Goal: Task Accomplishment & Management: Manage account settings

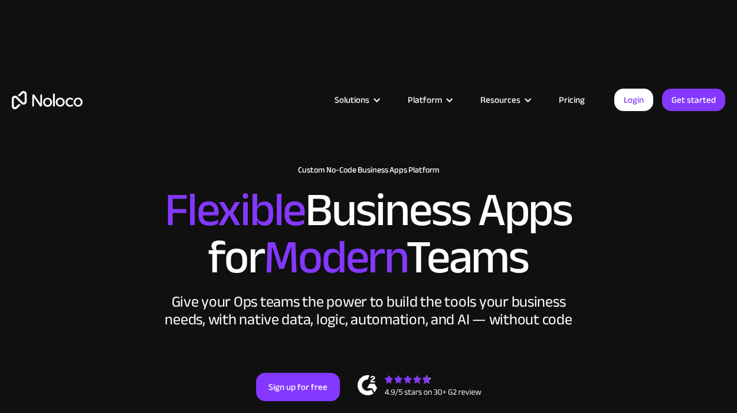
click at [653, 193] on h2 "Flexible Business Apps for Modern Teams" at bounding box center [368, 233] width 713 height 94
click at [628, 97] on link "Login" at bounding box center [633, 100] width 39 height 22
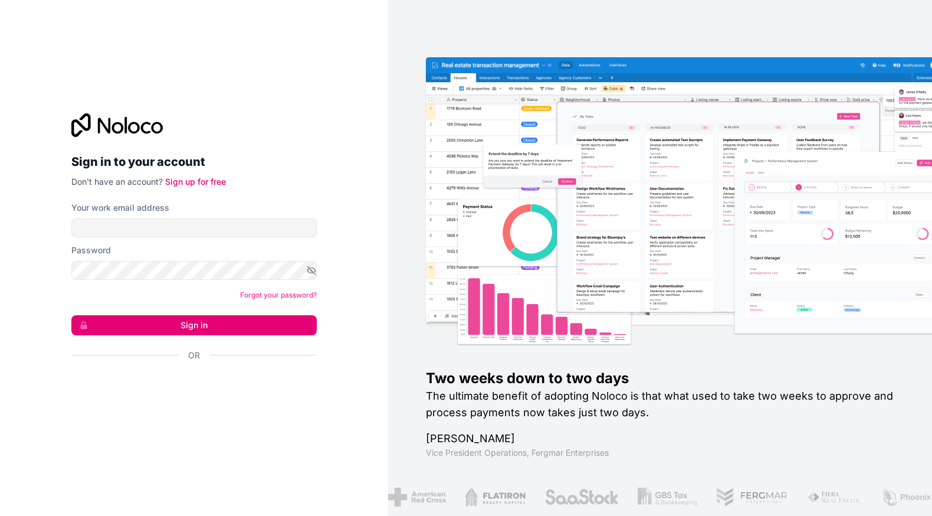
click at [141, 228] on input "Your work email address" at bounding box center [193, 227] width 245 height 19
click at [262, 148] on div "Sign in to your account Don't have an account? Sign up for free" at bounding box center [193, 150] width 245 height 74
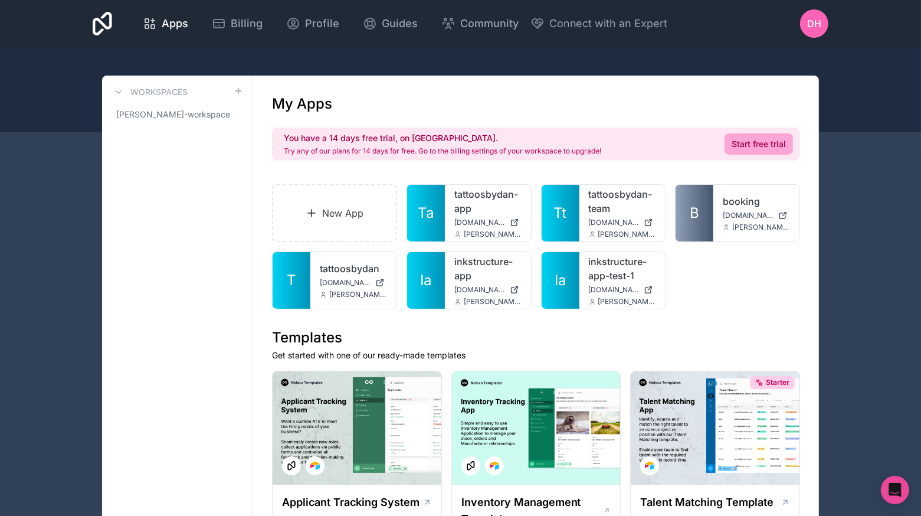
click at [175, 112] on span "dan-hughes-workspace" at bounding box center [173, 115] width 114 height 12
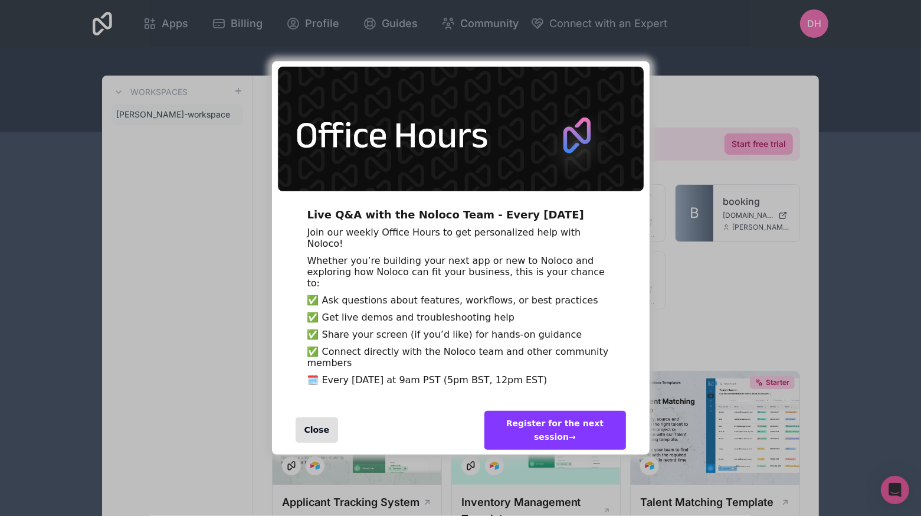
click at [317, 443] on div "Close" at bounding box center [317, 429] width 43 height 25
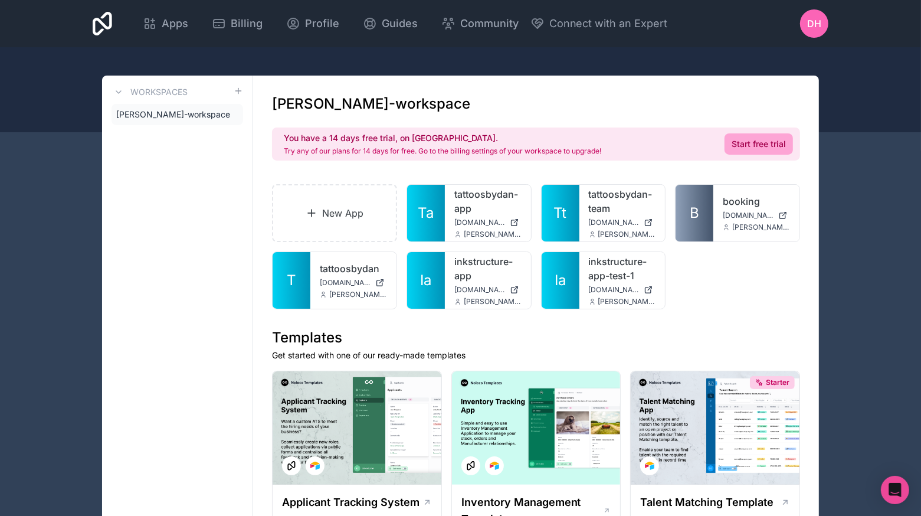
click at [0, 0] on div at bounding box center [0, 0] width 0 height 0
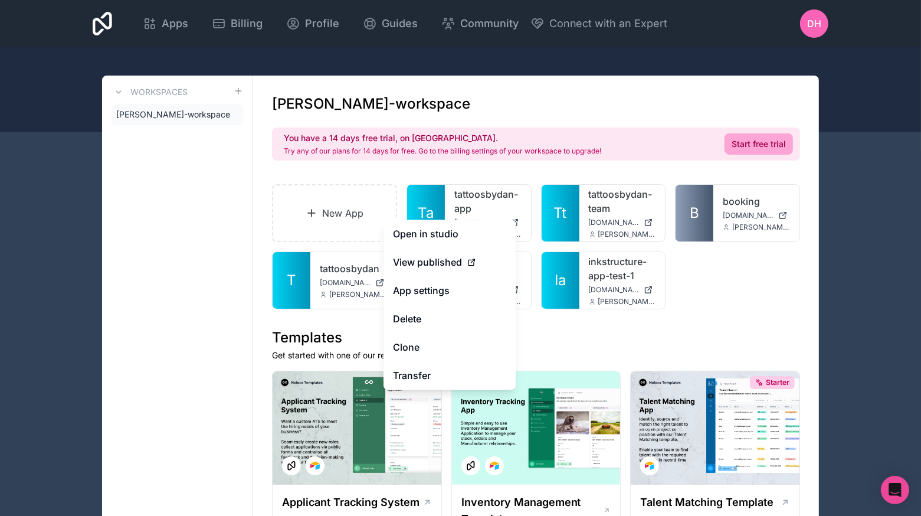
click at [448, 320] on button "Delete" at bounding box center [450, 319] width 132 height 28
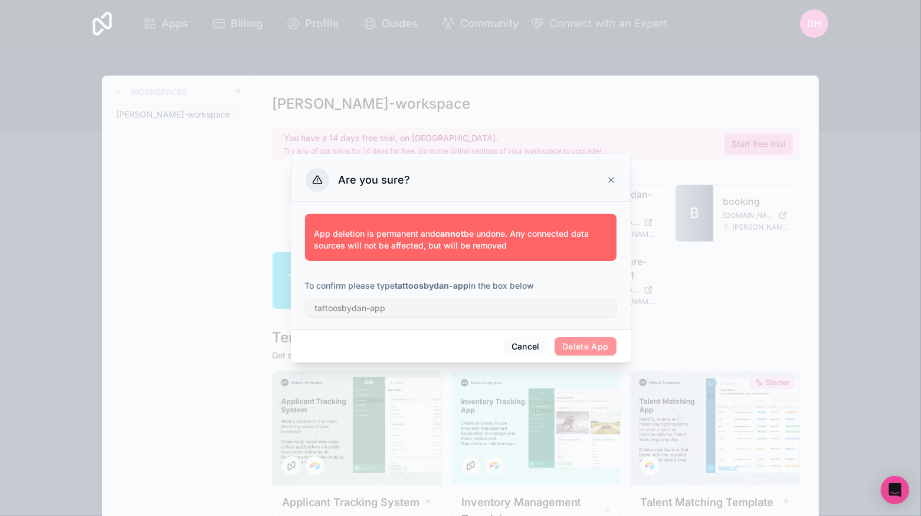
click at [508, 320] on div "App deletion is permanent and cannot be undone. Any connected data sources will…" at bounding box center [461, 265] width 340 height 127
click at [506, 315] on input "text" at bounding box center [461, 308] width 312 height 19
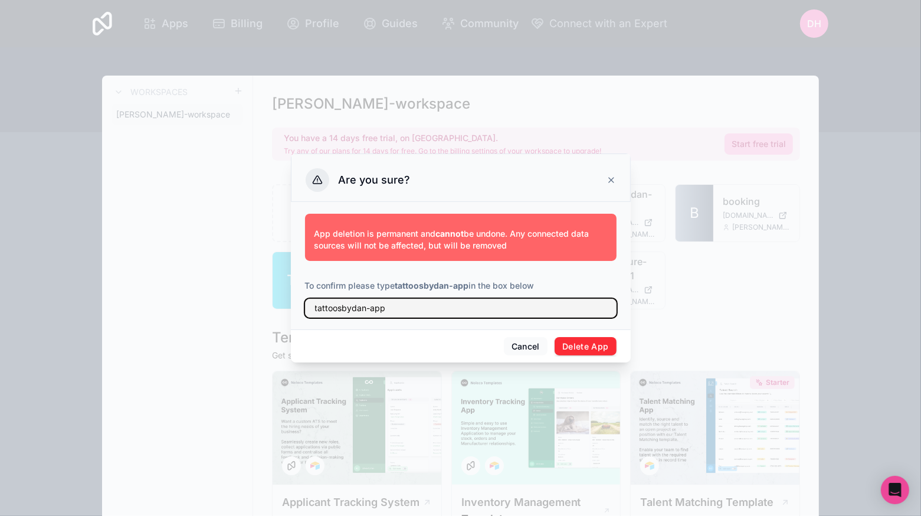
type input "tattoosbydan-app"
click at [607, 348] on button "Delete App" at bounding box center [586, 346] width 62 height 19
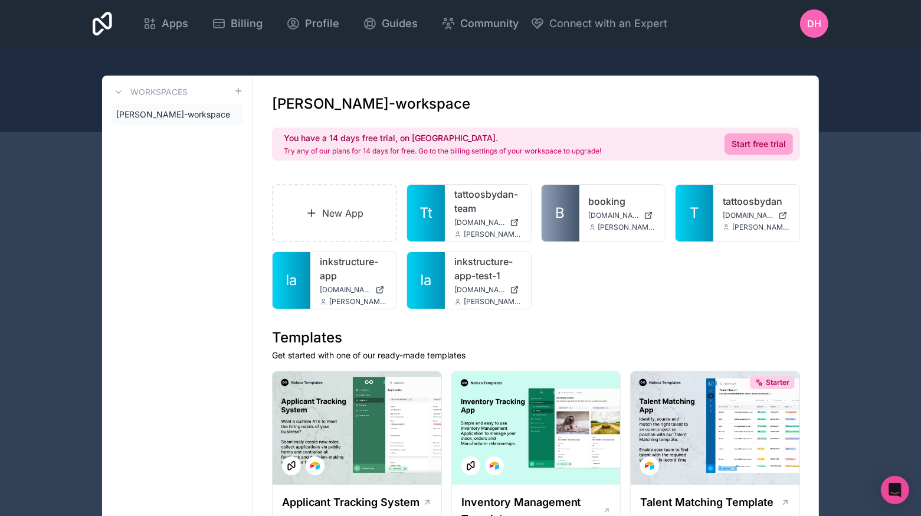
click at [0, 0] on icon at bounding box center [0, 0] width 0 height 0
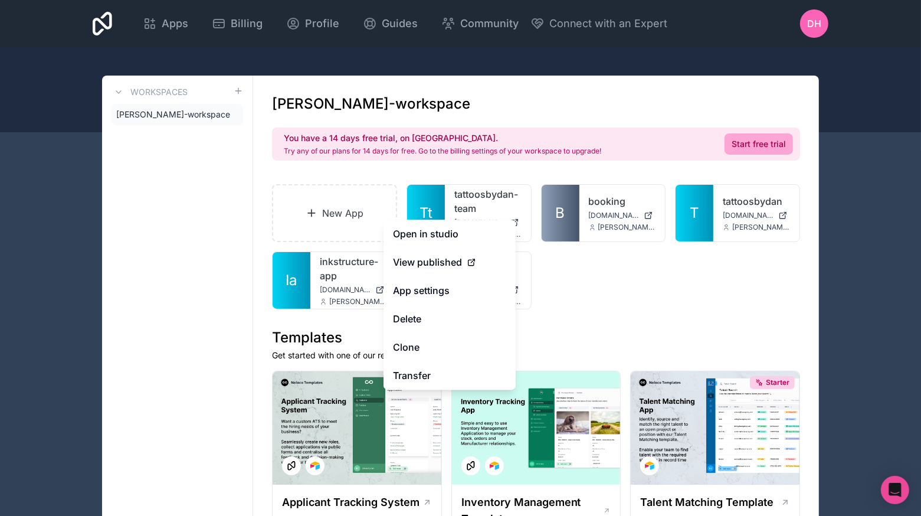
click at [446, 320] on button "Delete" at bounding box center [450, 319] width 132 height 28
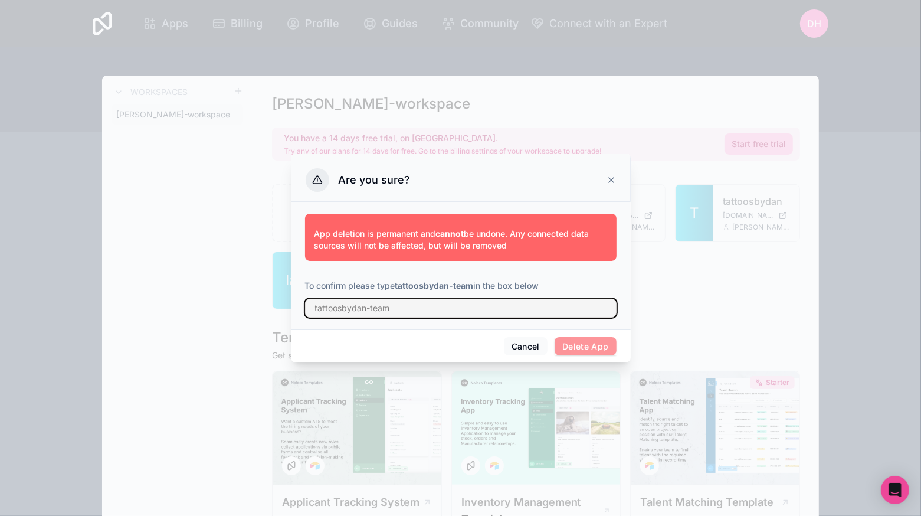
click at [526, 308] on input "text" at bounding box center [461, 308] width 312 height 19
type input "T"
type input "tattoosbydan-team"
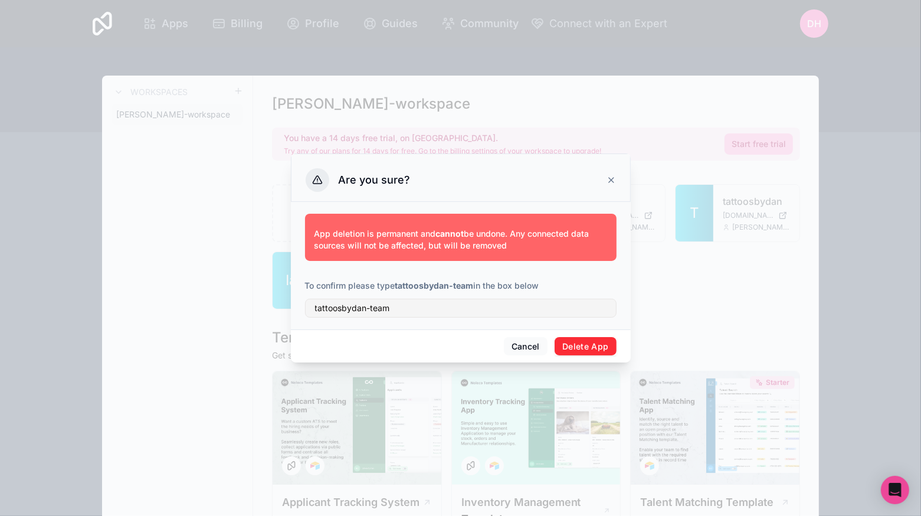
click at [605, 348] on button "Delete App" at bounding box center [586, 346] width 62 height 19
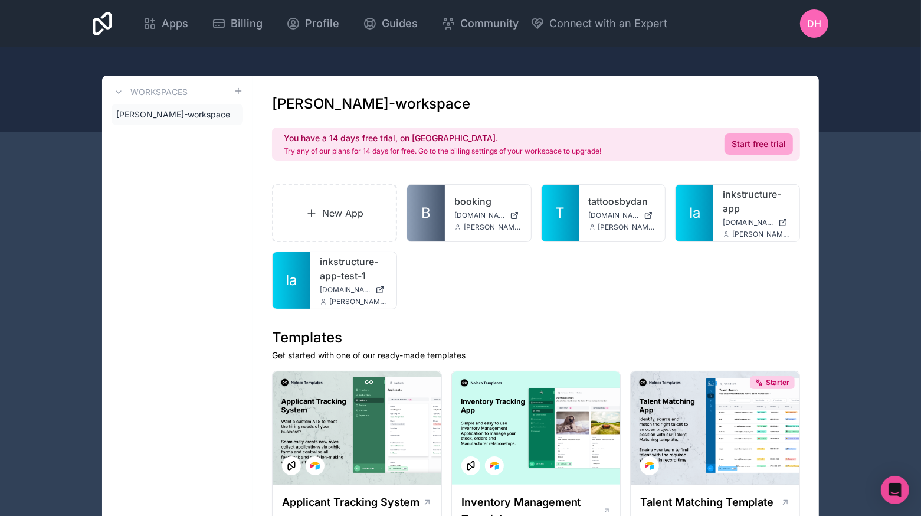
click at [0, 0] on icon at bounding box center [0, 0] width 0 height 0
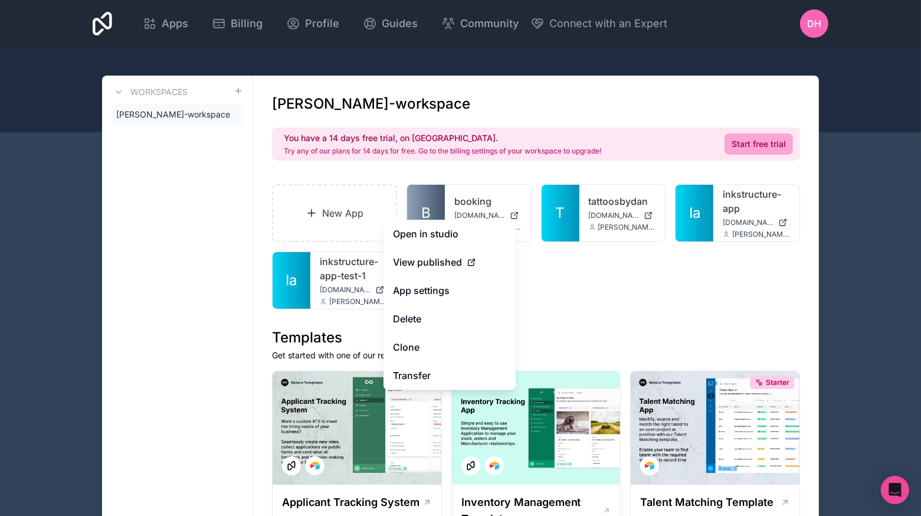
click at [441, 326] on button "Delete" at bounding box center [450, 319] width 132 height 28
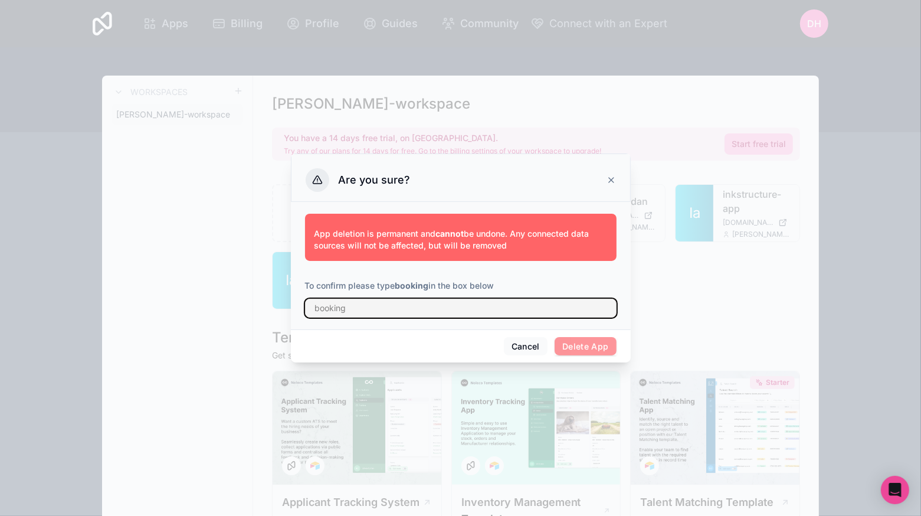
click at [539, 308] on input "text" at bounding box center [461, 308] width 312 height 19
type input "booking"
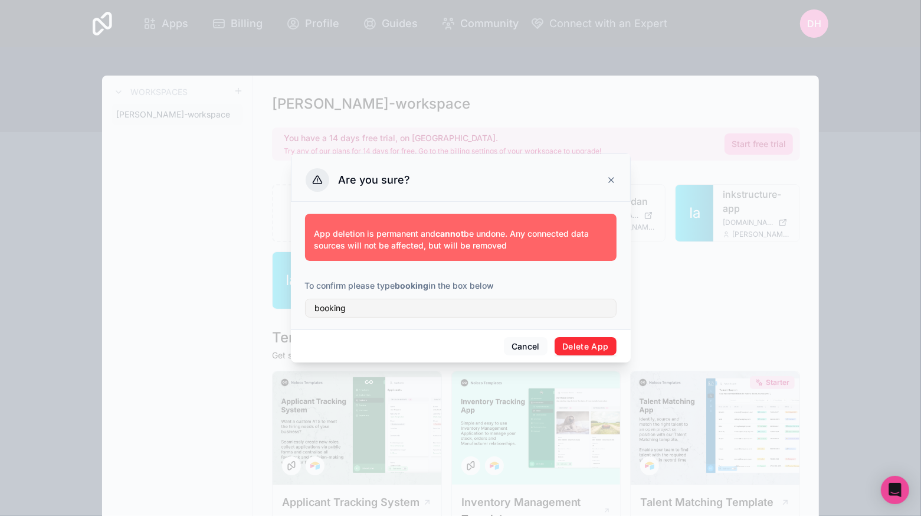
click at [594, 349] on button "Delete App" at bounding box center [586, 346] width 62 height 19
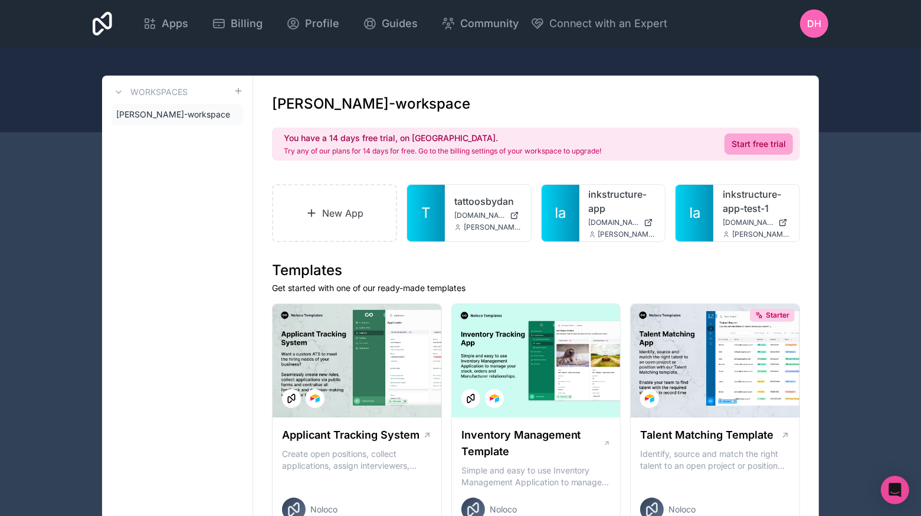
click at [0, 0] on icon at bounding box center [0, 0] width 0 height 0
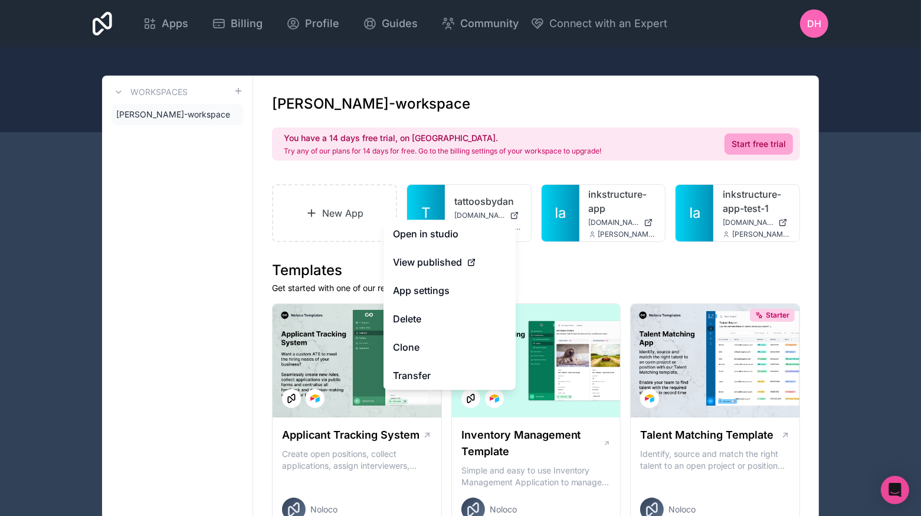
click at [425, 317] on button "Delete" at bounding box center [450, 319] width 132 height 28
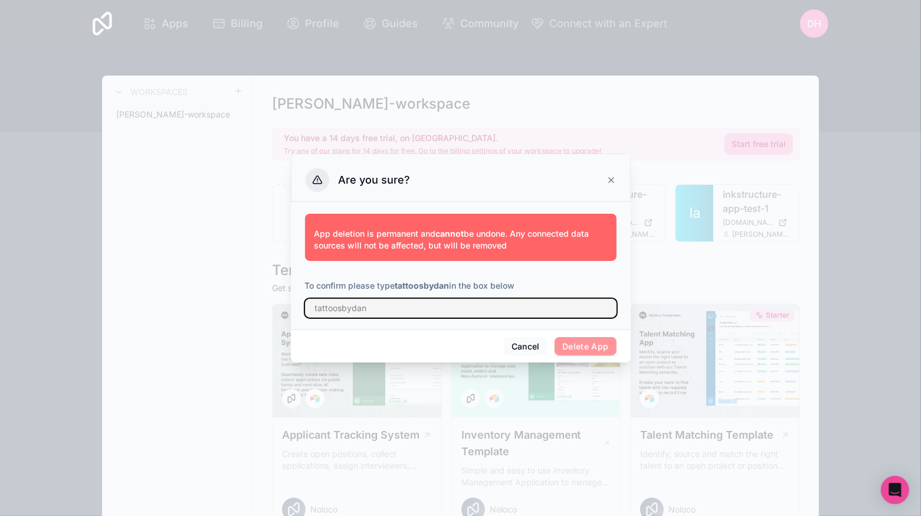
click at [480, 302] on input "text" at bounding box center [461, 308] width 312 height 19
type input "tattoosbydan"
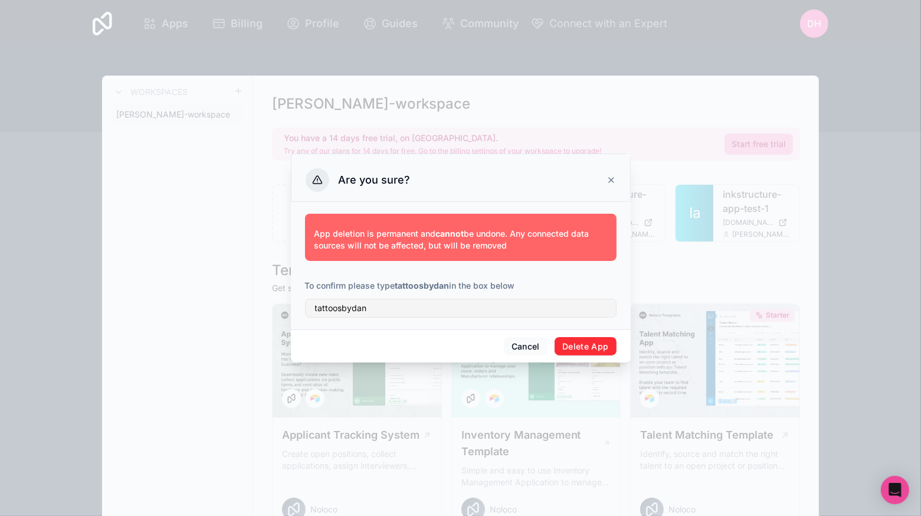
click at [564, 341] on button "Delete App" at bounding box center [586, 346] width 62 height 19
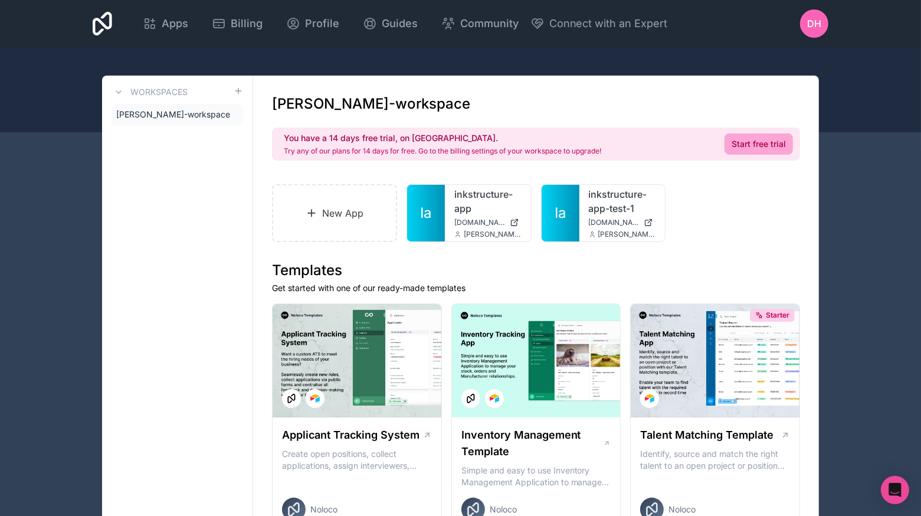
click at [0, 0] on div at bounding box center [0, 0] width 0 height 0
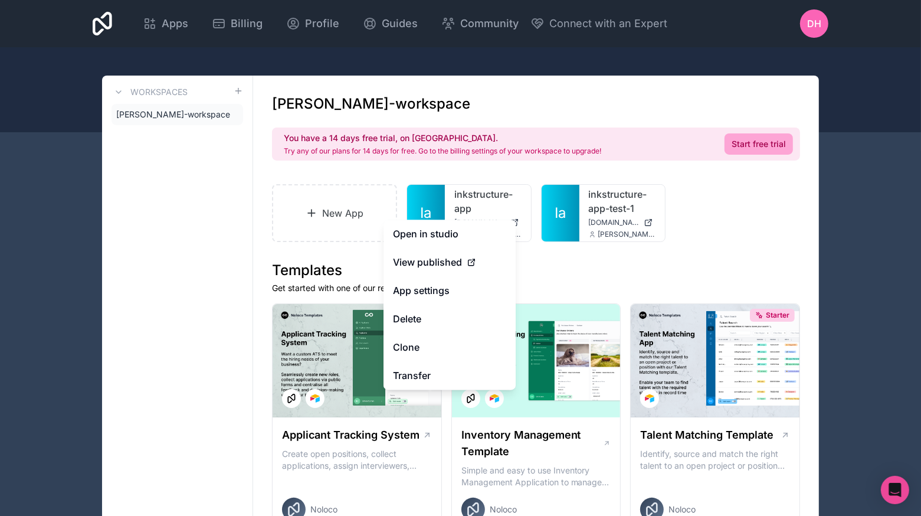
click at [407, 310] on button "Delete" at bounding box center [450, 319] width 132 height 28
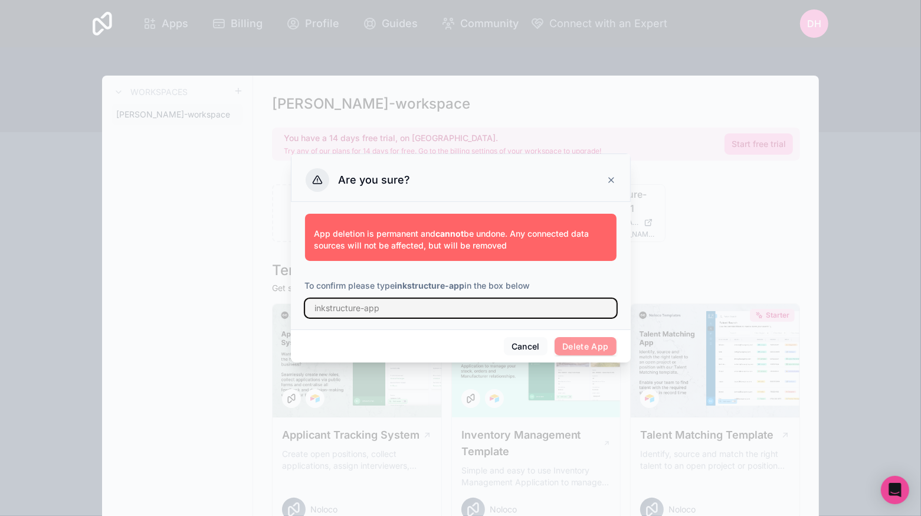
click at [481, 302] on input "text" at bounding box center [461, 308] width 312 height 19
type input "inkstructure-app"
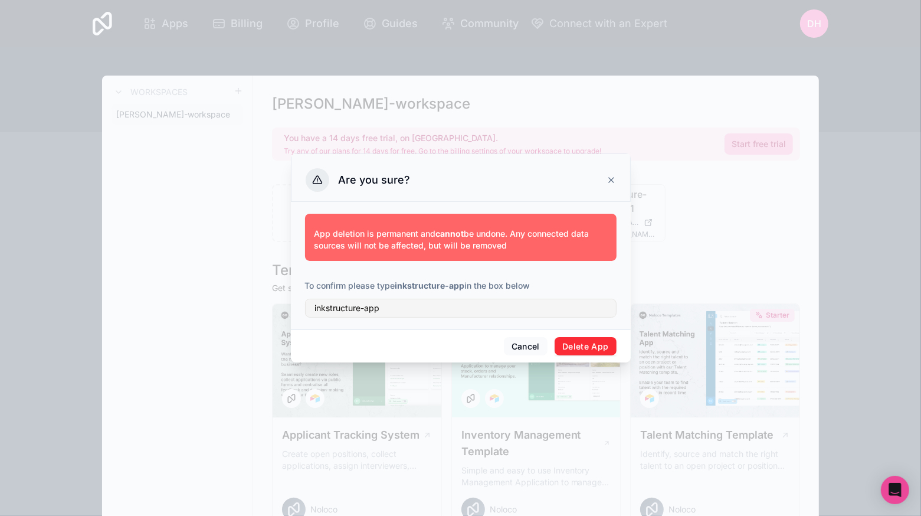
click at [566, 341] on button "Delete App" at bounding box center [586, 346] width 62 height 19
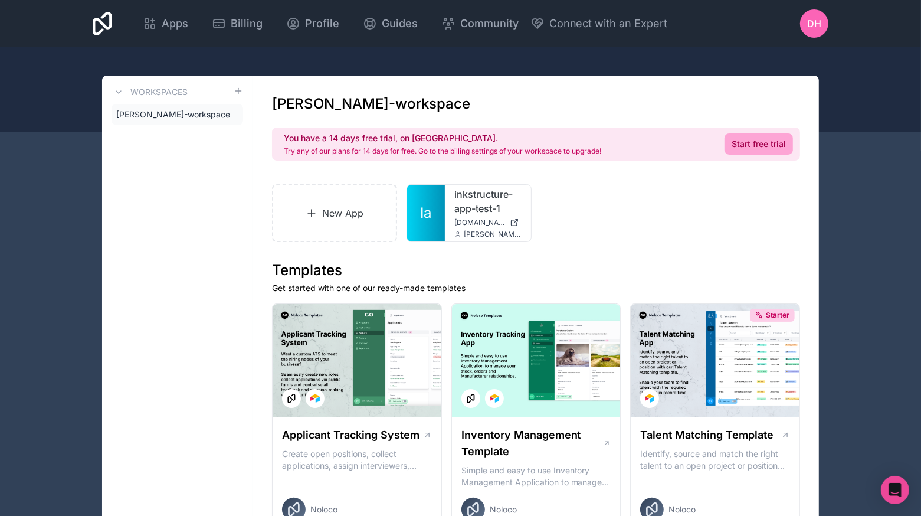
click at [0, 0] on div at bounding box center [0, 0] width 0 height 0
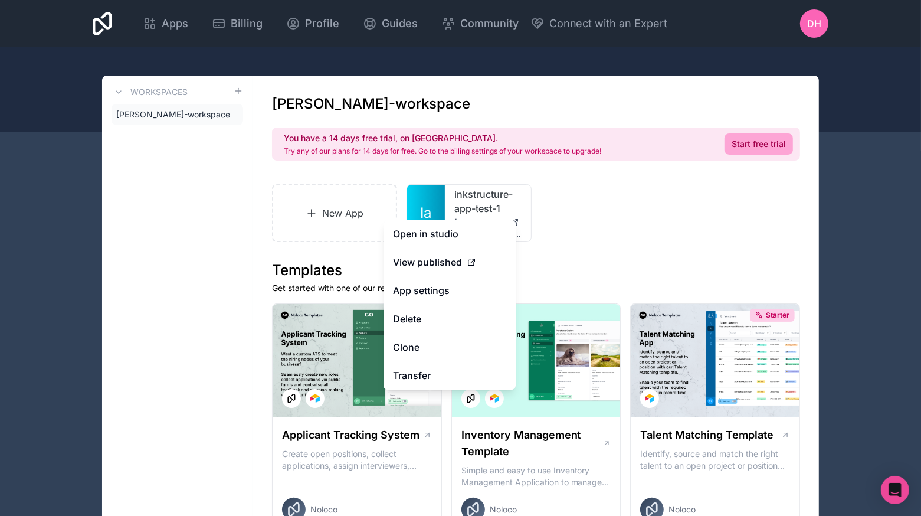
click at [414, 314] on button "Delete" at bounding box center [450, 319] width 132 height 28
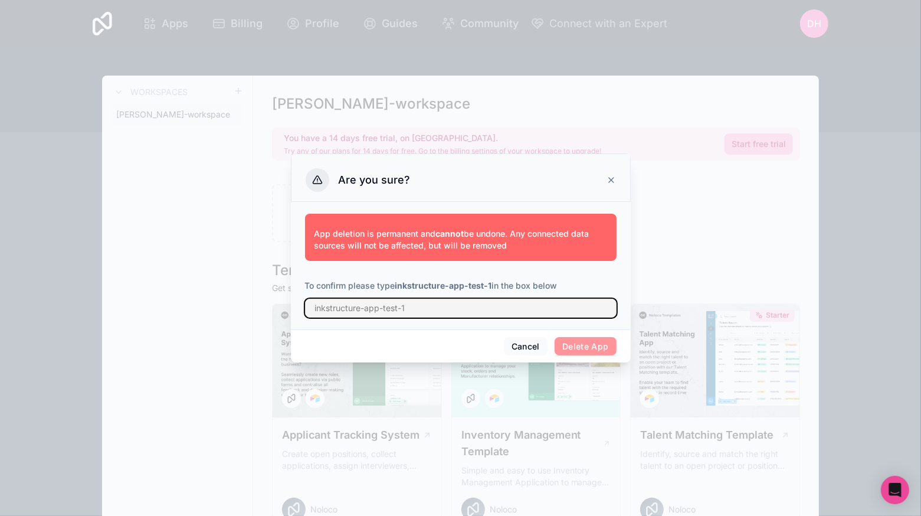
click at [478, 307] on input "text" at bounding box center [461, 308] width 312 height 19
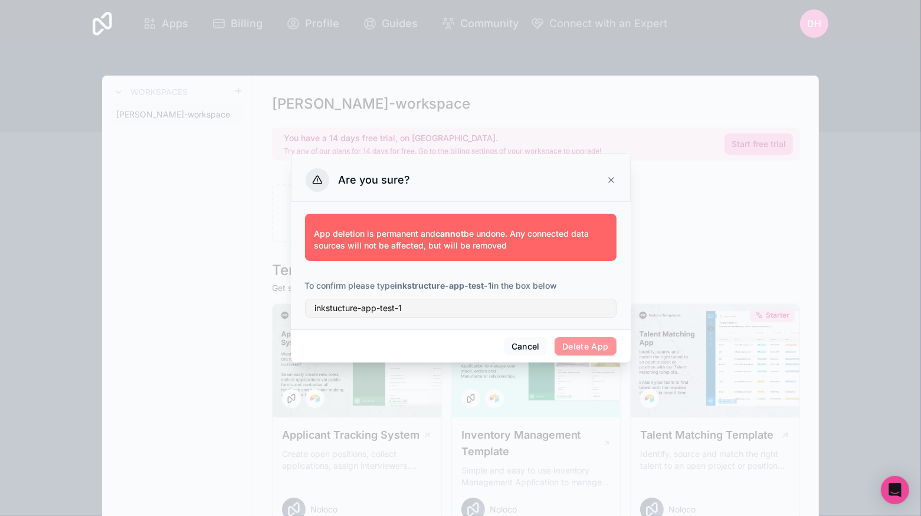
click at [573, 352] on span "Delete App" at bounding box center [586, 346] width 62 height 19
click at [576, 348] on span "Delete App" at bounding box center [586, 346] width 62 height 19
click at [449, 310] on input "inkstucture-app-test-1" at bounding box center [461, 308] width 312 height 19
click at [532, 301] on input "inkstructure-app-test-1" at bounding box center [461, 308] width 312 height 19
click at [532, 308] on input "inkstructure-app-test-1" at bounding box center [461, 308] width 312 height 19
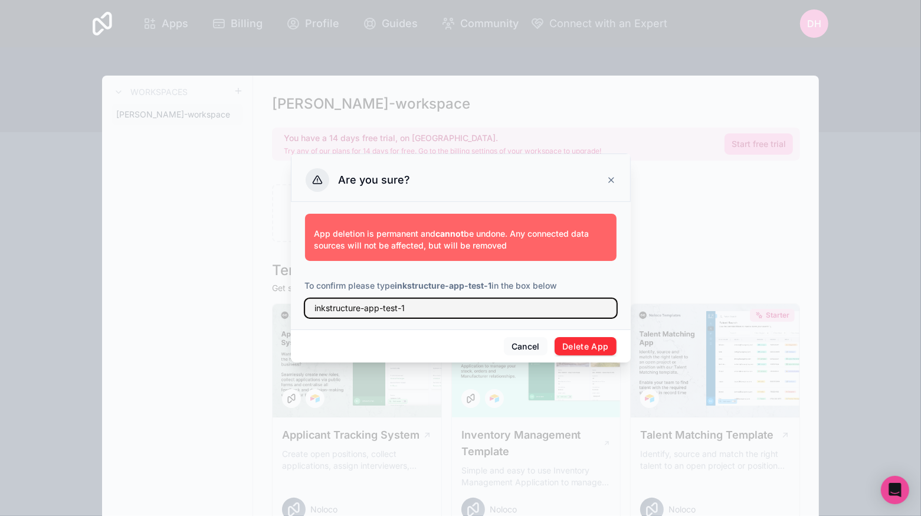
type input "inkstructure-app-test-1"
click at [594, 338] on button "Delete App" at bounding box center [586, 346] width 62 height 19
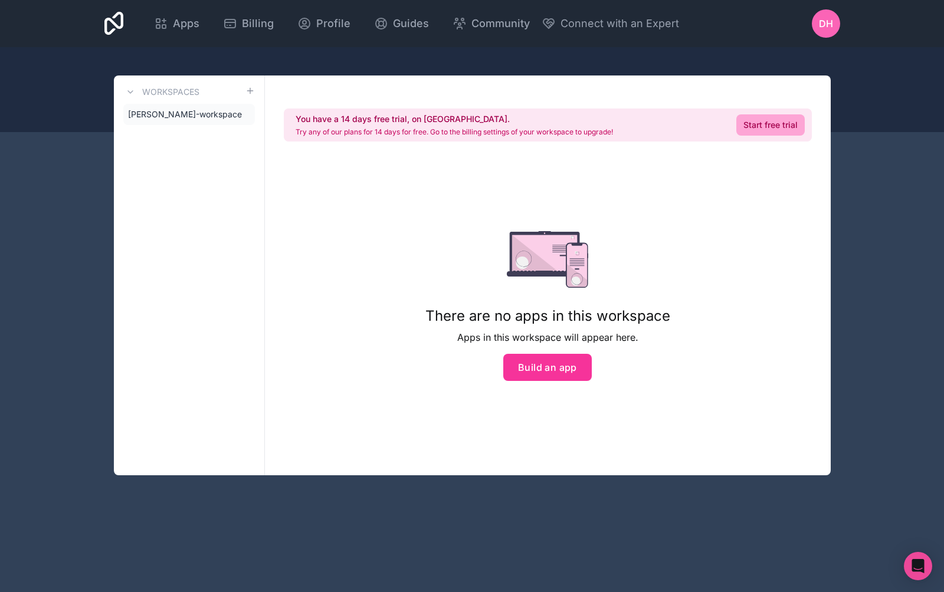
click at [549, 359] on button "Build an app" at bounding box center [547, 367] width 89 height 27
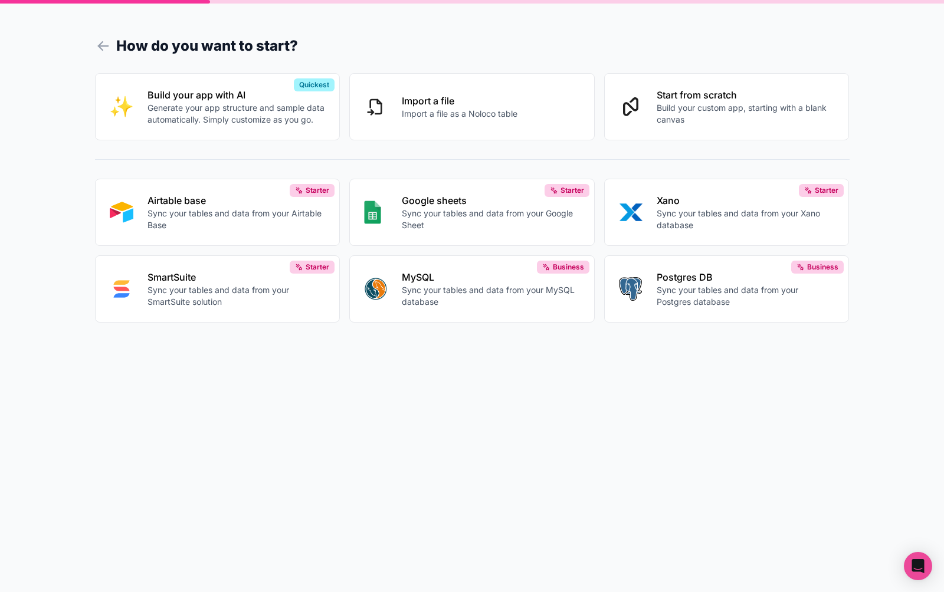
click at [657, 120] on p "Build your custom app, starting with a blank canvas" at bounding box center [746, 114] width 178 height 24
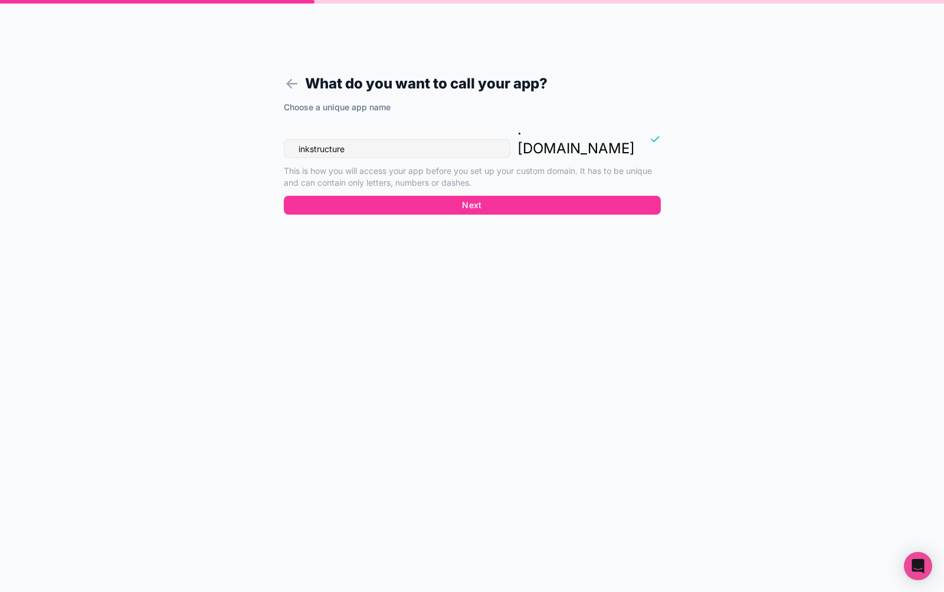
type input "inkstructure"
click at [507, 196] on button "Next" at bounding box center [472, 205] width 377 height 19
click at [493, 196] on button "Next" at bounding box center [472, 205] width 377 height 19
